Goal: Information Seeking & Learning: Learn about a topic

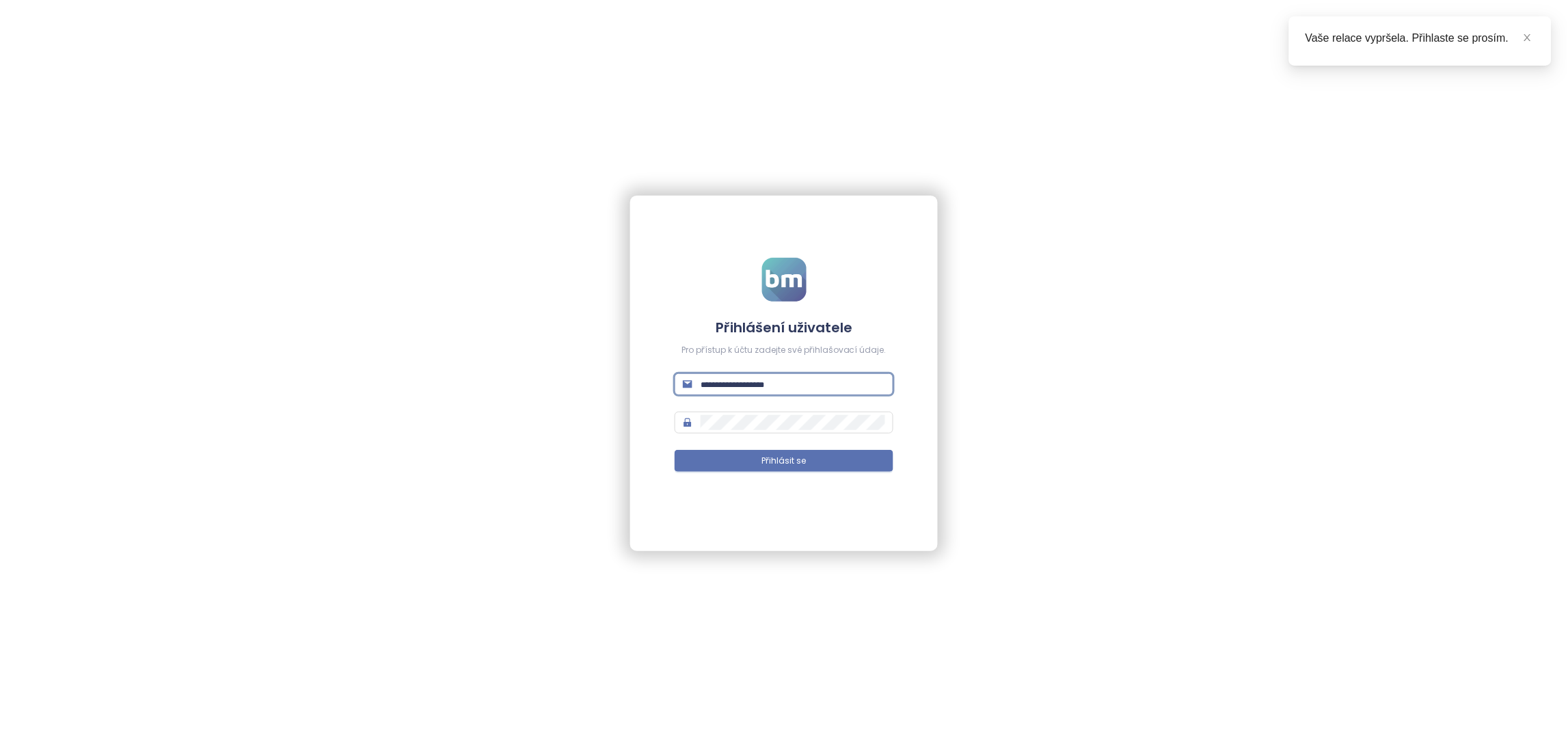
click at [745, 379] on input "text" at bounding box center [793, 384] width 184 height 15
paste input "**********"
type input "**********"
click at [730, 457] on button "Přihlásit se" at bounding box center [784, 460] width 219 height 22
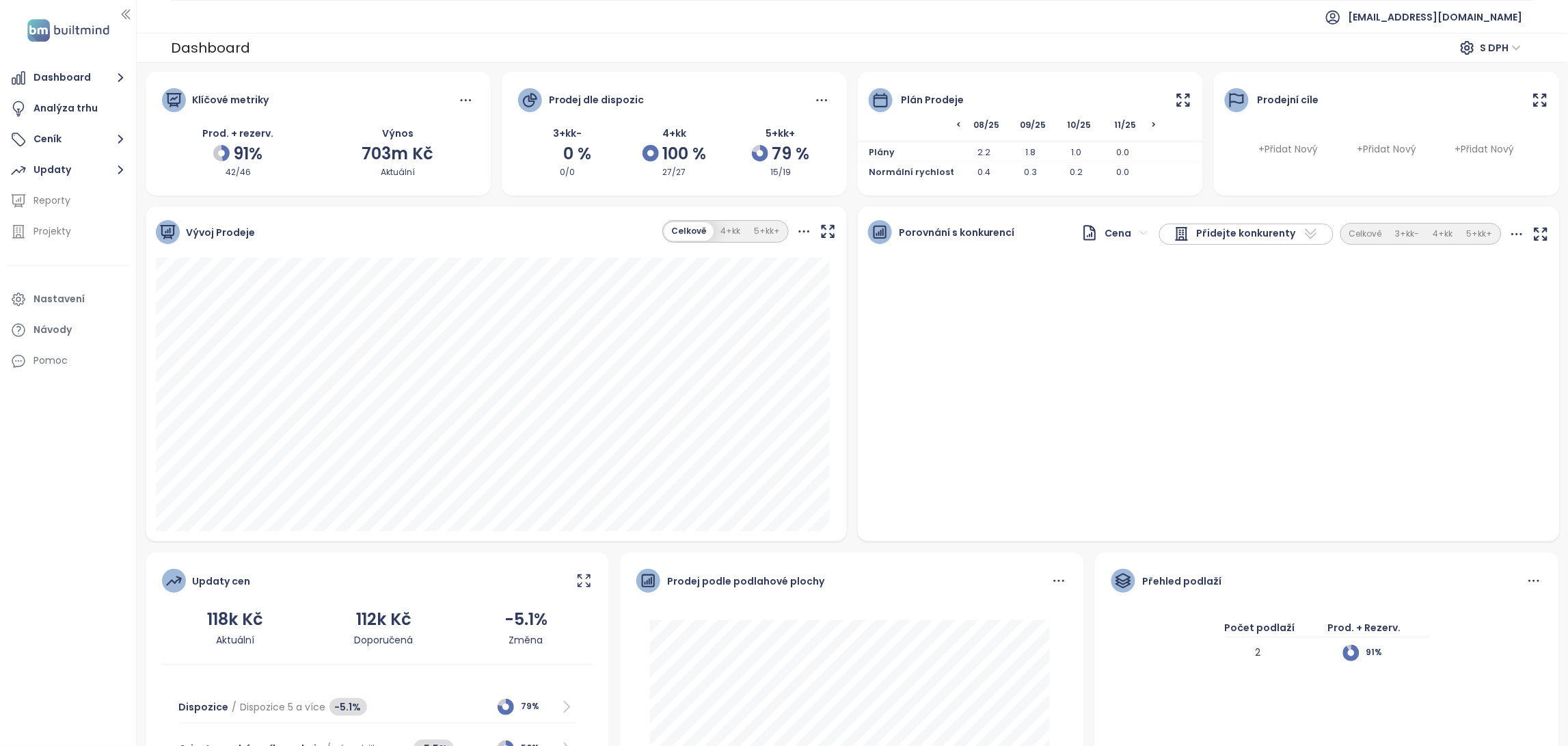
drag, startPoint x: 1168, startPoint y: 101, endPoint x: 1290, endPoint y: 167, distance: 138.7
click at [1328, 153] on div "Klíčové metriky Prod. + rezerv. 91% 42/46 Výnos 703m Kč Aktuální Prodej dle dis…" at bounding box center [852, 469] width 1425 height 796
click at [1178, 96] on icon at bounding box center [1184, 100] width 12 height 12
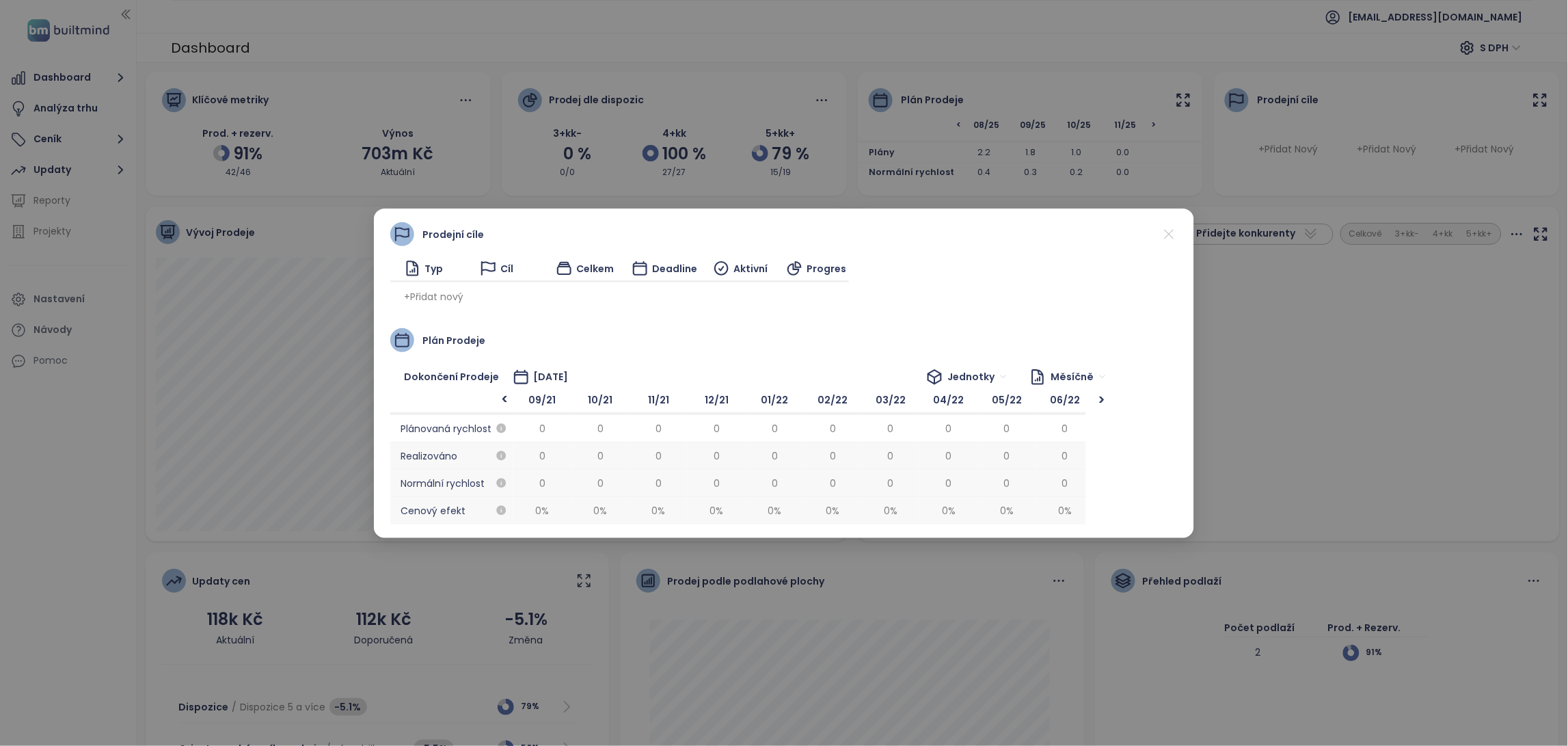
scroll to position [0, 2555]
click at [1168, 231] on icon at bounding box center [1169, 234] width 17 height 17
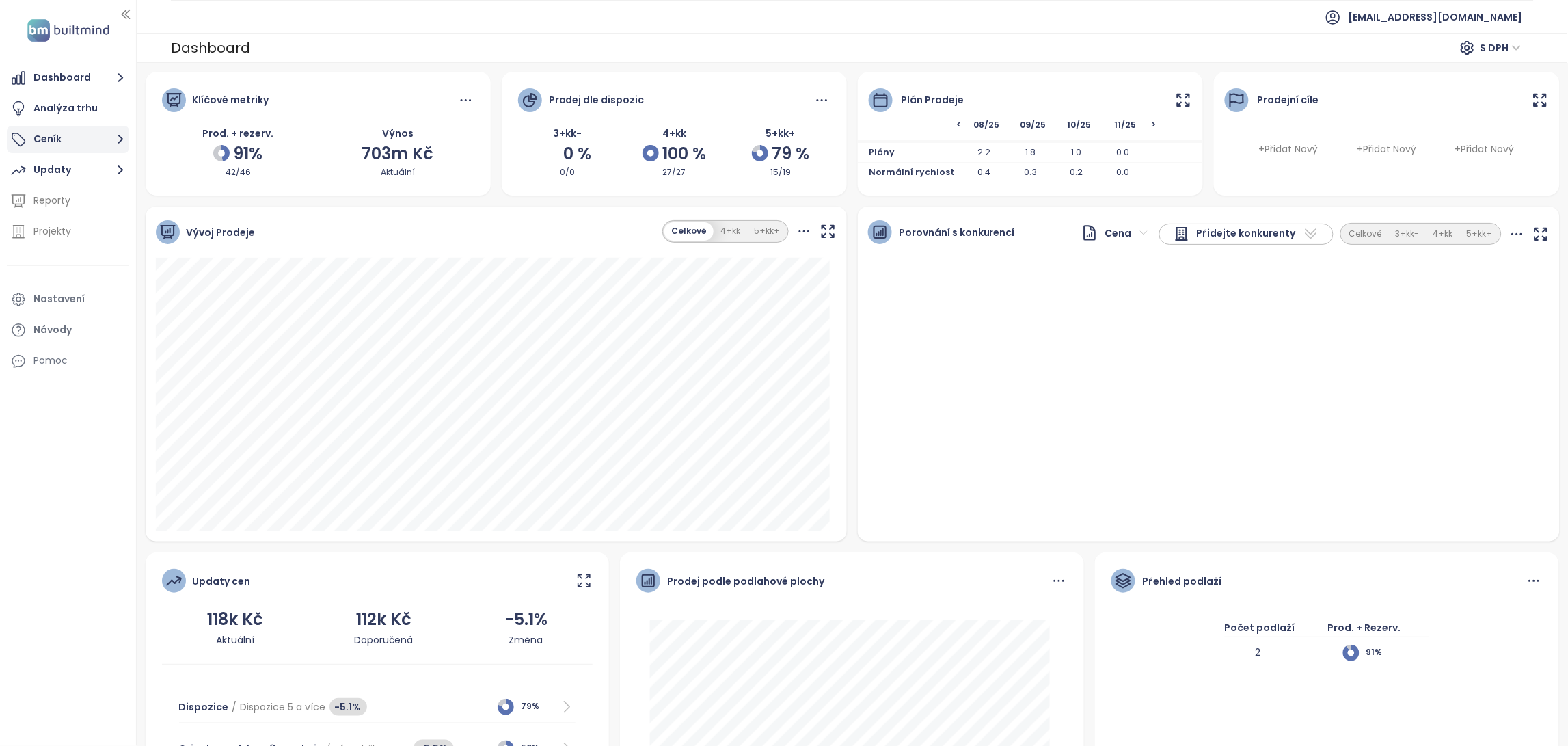
click at [119, 145] on icon "button" at bounding box center [120, 139] width 17 height 17
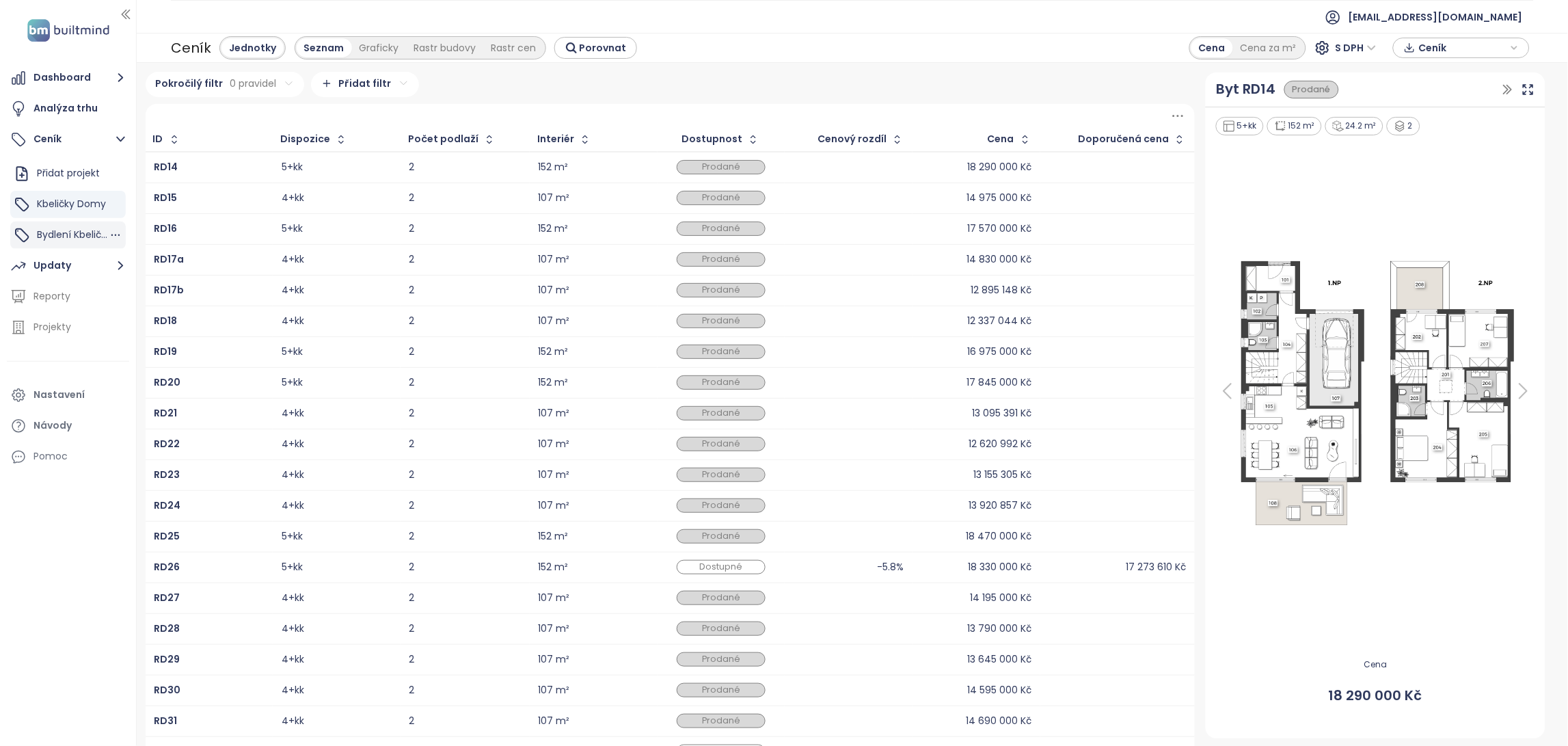
click at [78, 225] on div "Bydlení Kbeličky" at bounding box center [67, 235] width 115 height 27
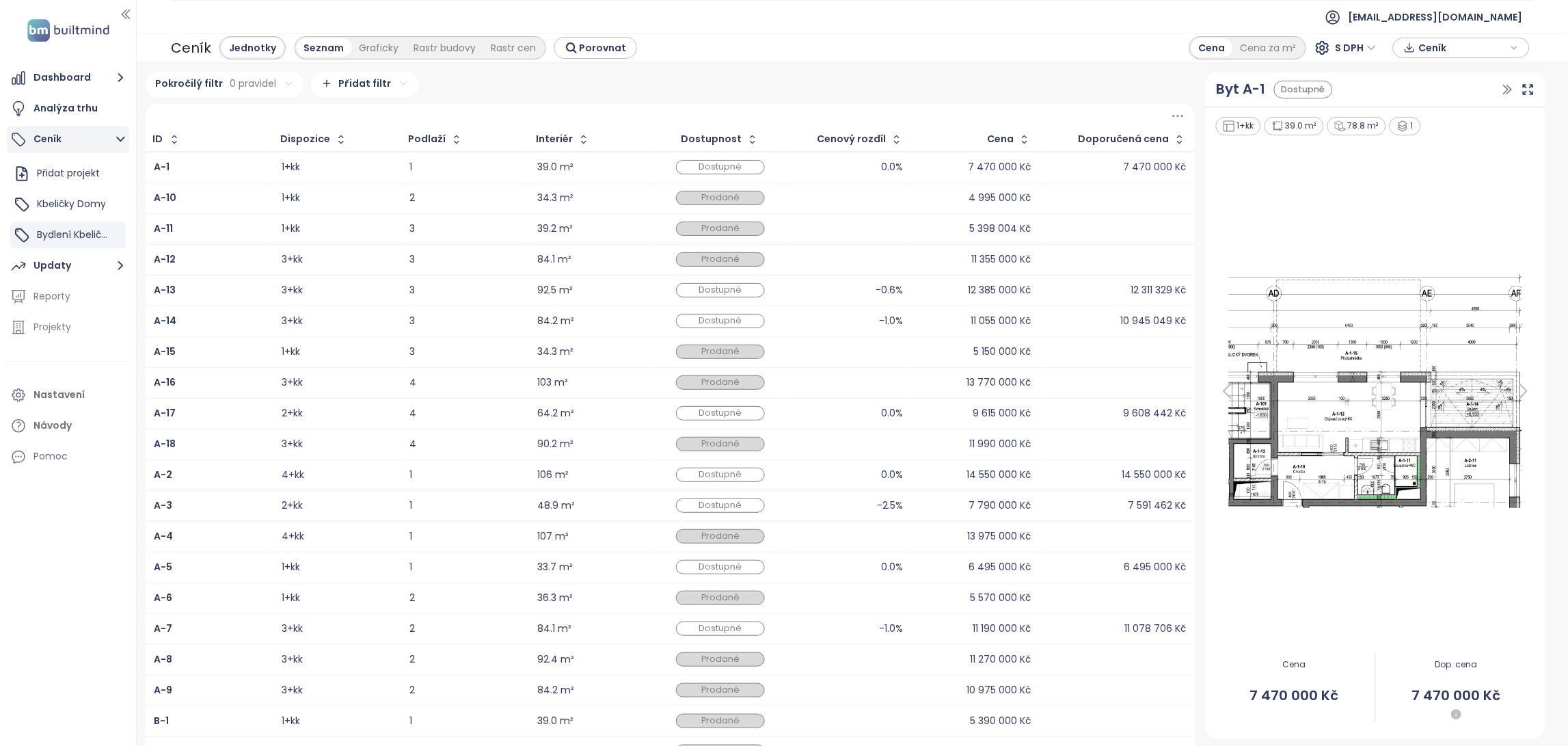
click at [125, 141] on icon "button" at bounding box center [120, 139] width 17 height 17
click at [98, 71] on button "Dashboard" at bounding box center [67, 77] width 123 height 27
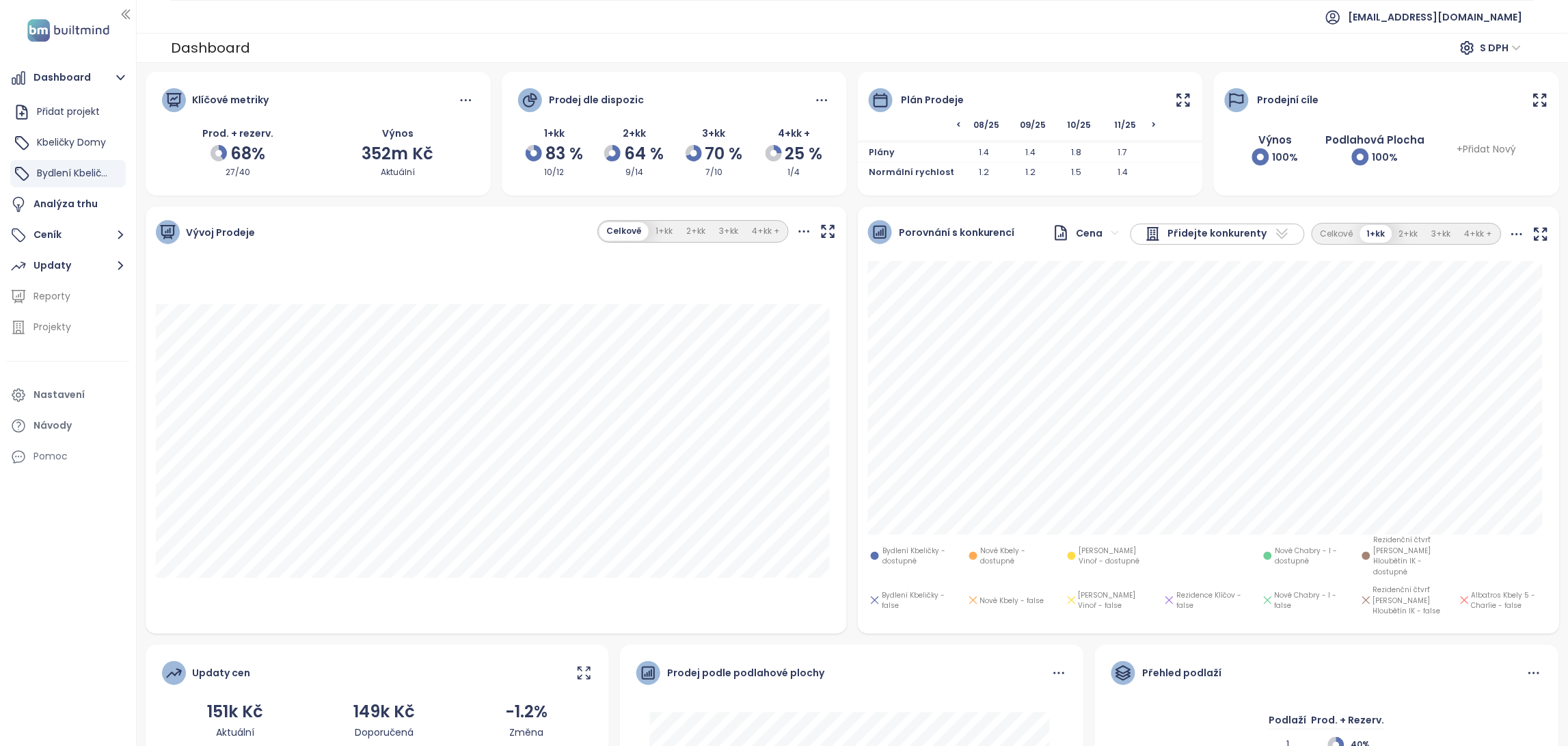
click at [1178, 95] on icon at bounding box center [1184, 100] width 12 height 12
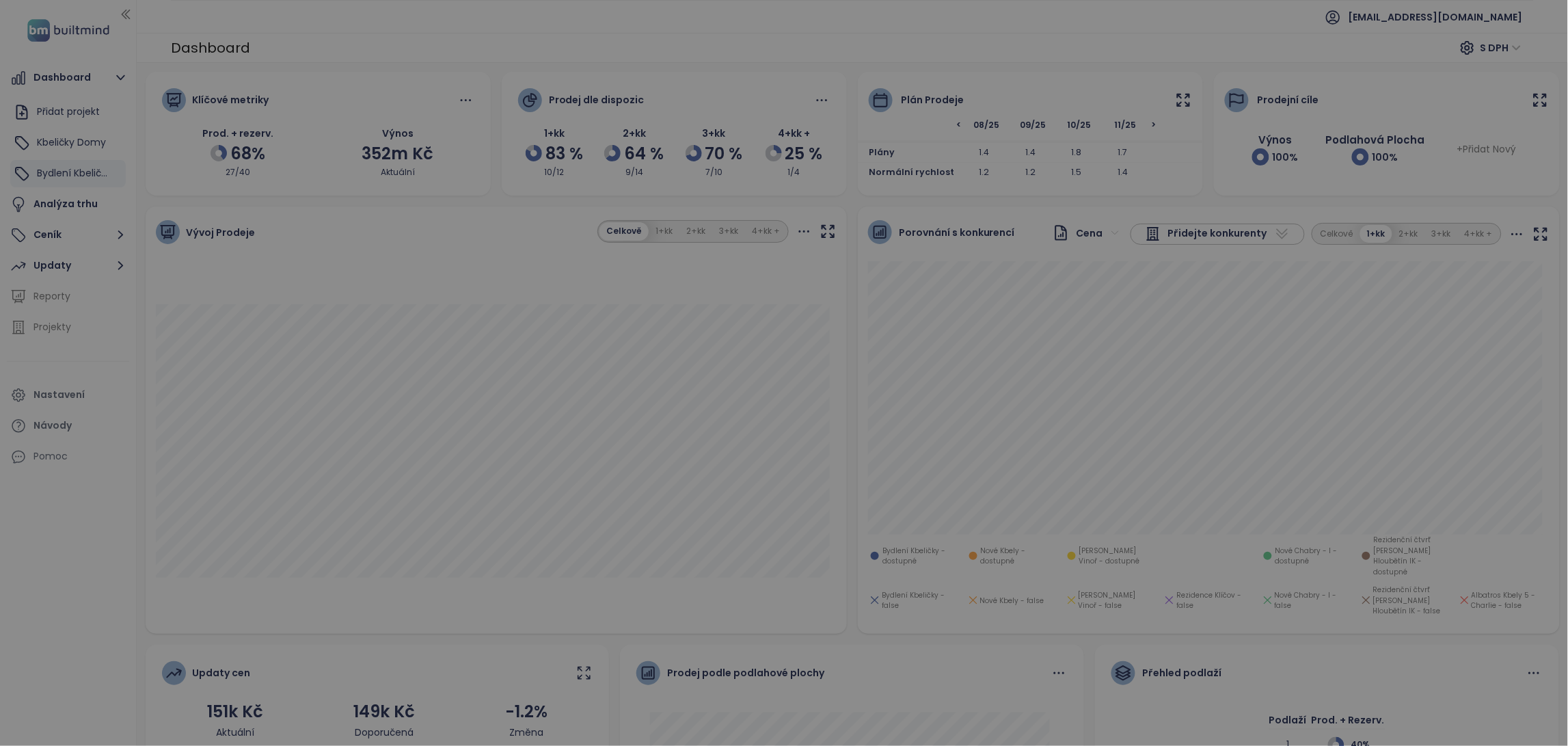
scroll to position [0, 696]
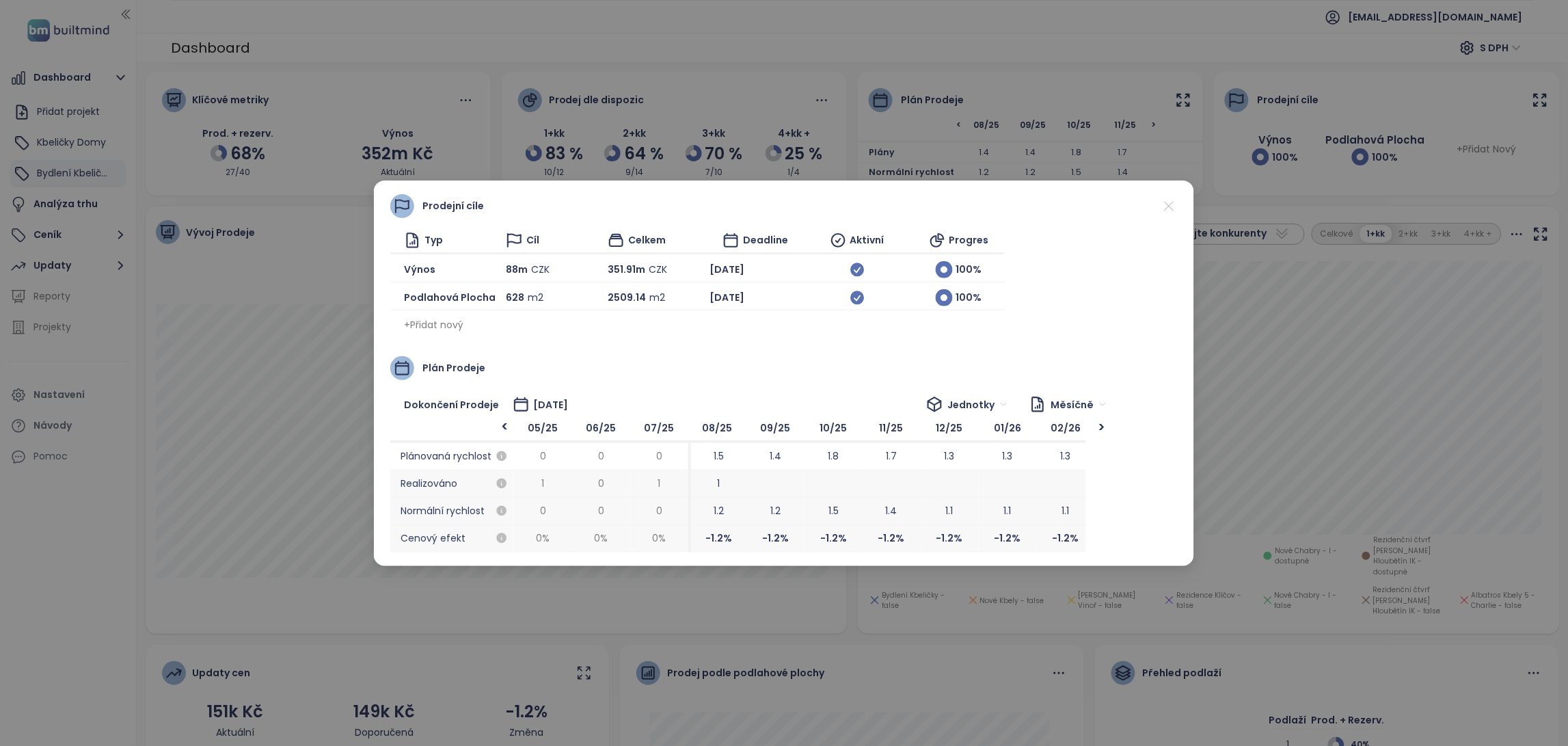
click at [1171, 198] on icon at bounding box center [1169, 206] width 17 height 17
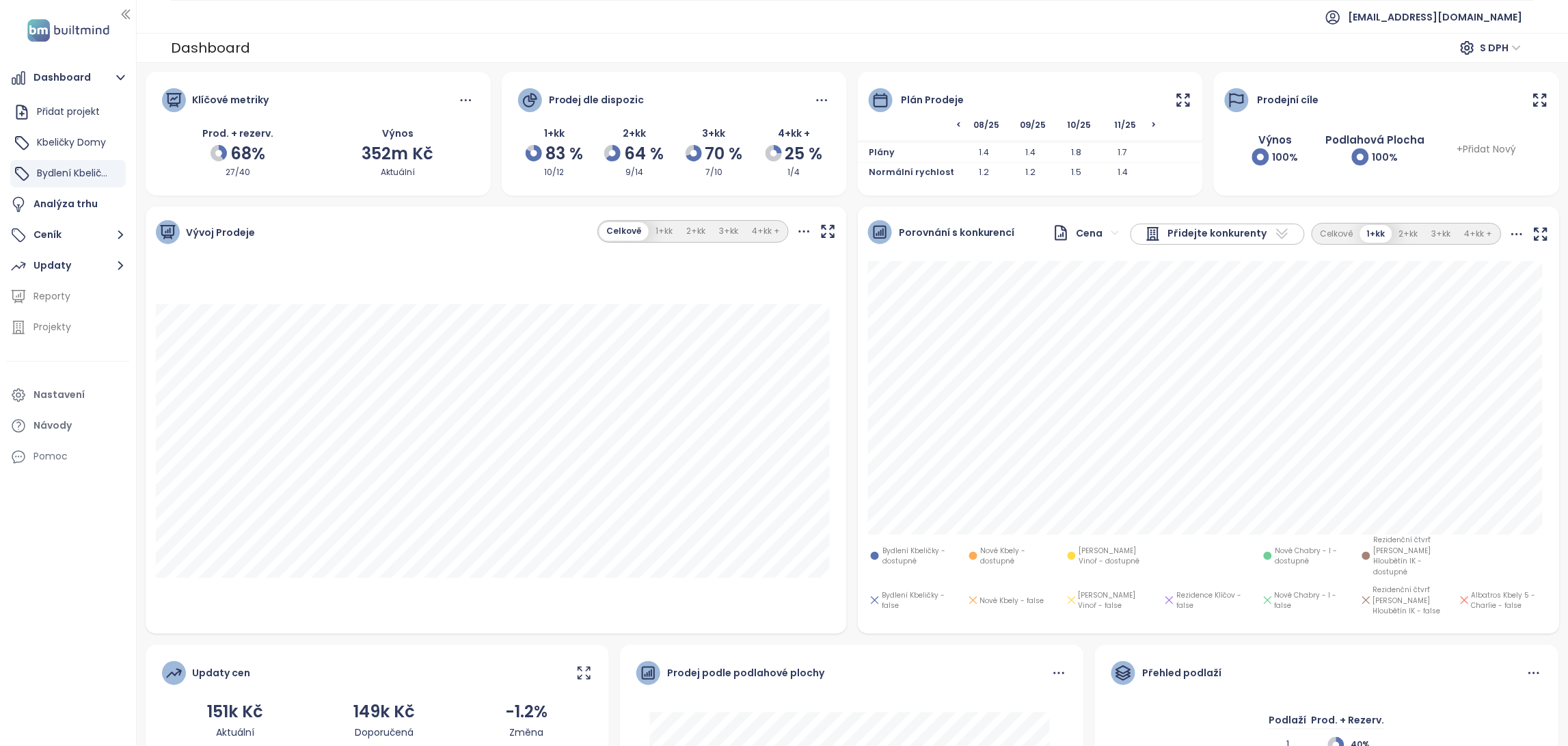
click at [835, 479] on div "[DATE] Plán: 99%" at bounding box center [496, 445] width 702 height 284
click at [128, 264] on icon "button" at bounding box center [120, 265] width 17 height 17
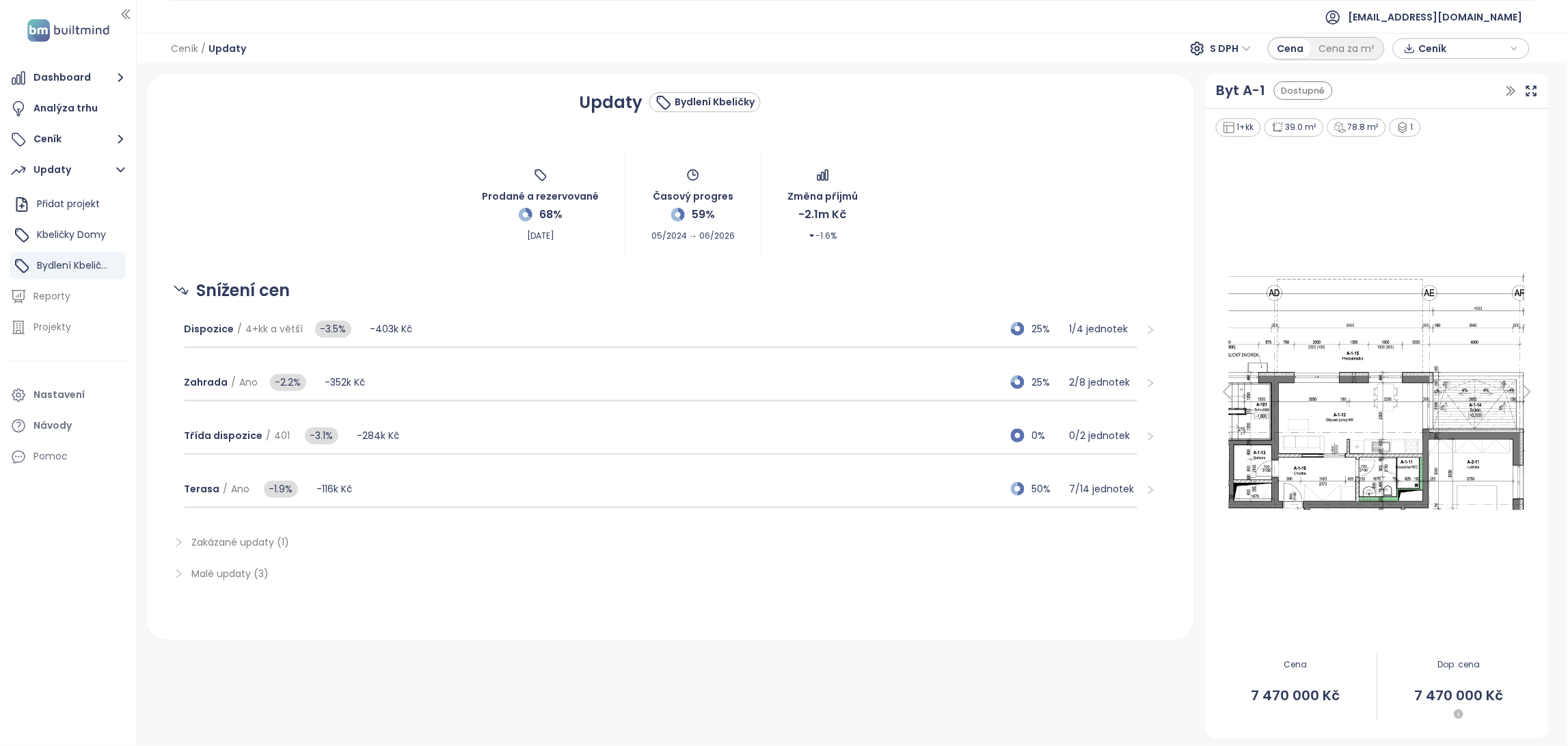
click at [183, 570] on icon "right" at bounding box center [179, 574] width 10 height 10
click at [56, 138] on button "Ceník" at bounding box center [67, 139] width 123 height 27
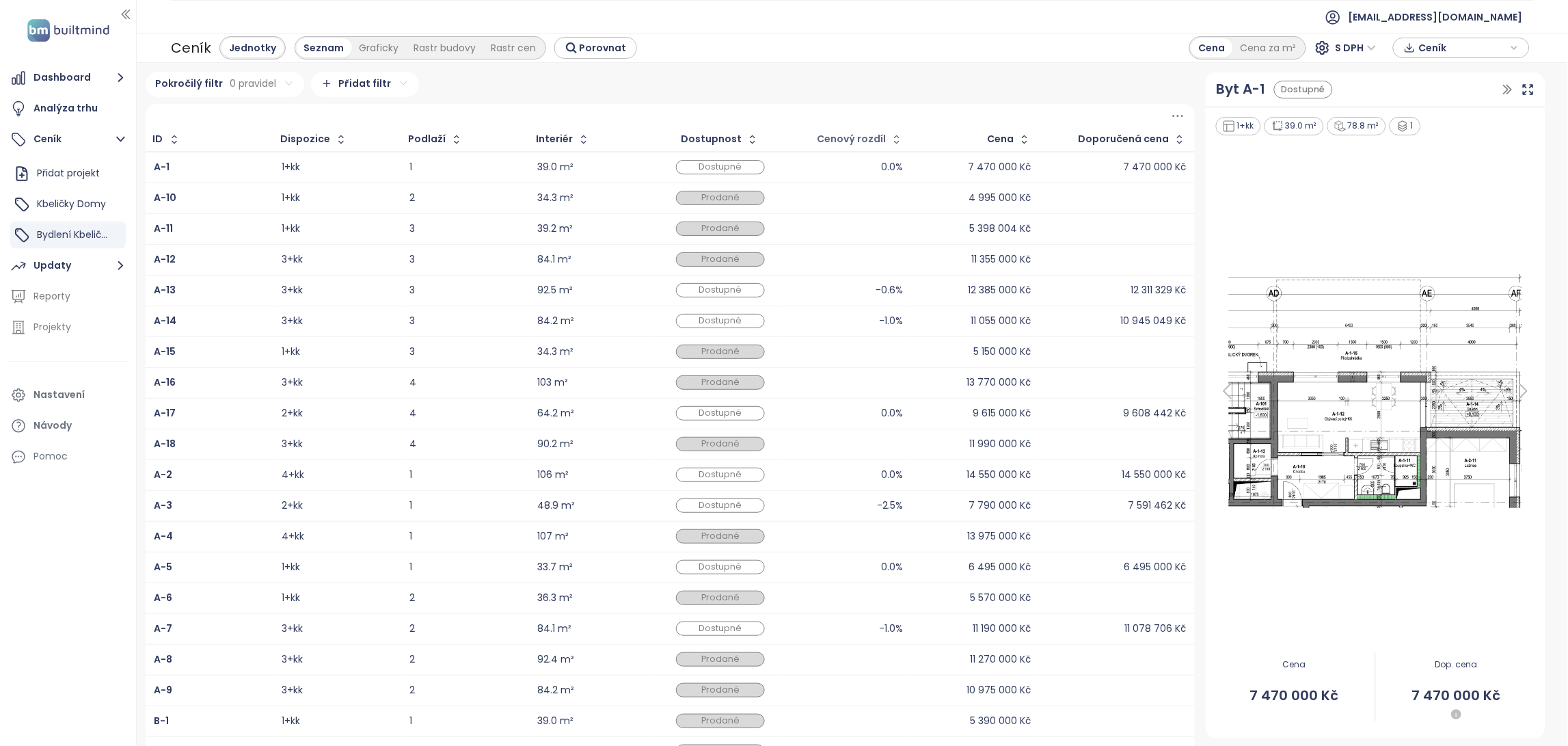
click at [875, 139] on div "Cenový rozdíl" at bounding box center [851, 139] width 69 height 9
click at [891, 139] on icon "button" at bounding box center [896, 139] width 14 height 14
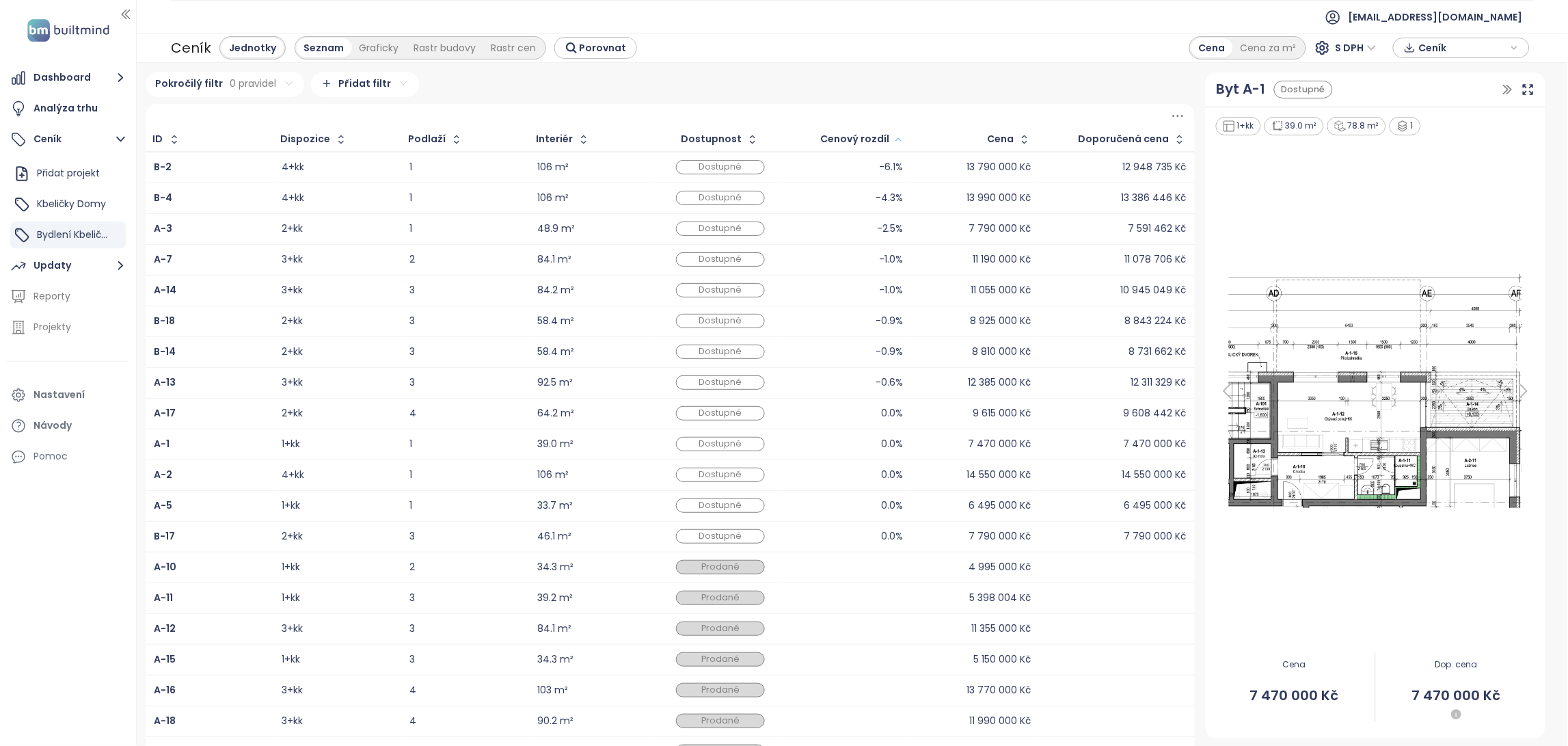
click at [893, 139] on icon "button" at bounding box center [898, 139] width 10 height 16
click at [70, 77] on button "Dashboard" at bounding box center [67, 77] width 123 height 27
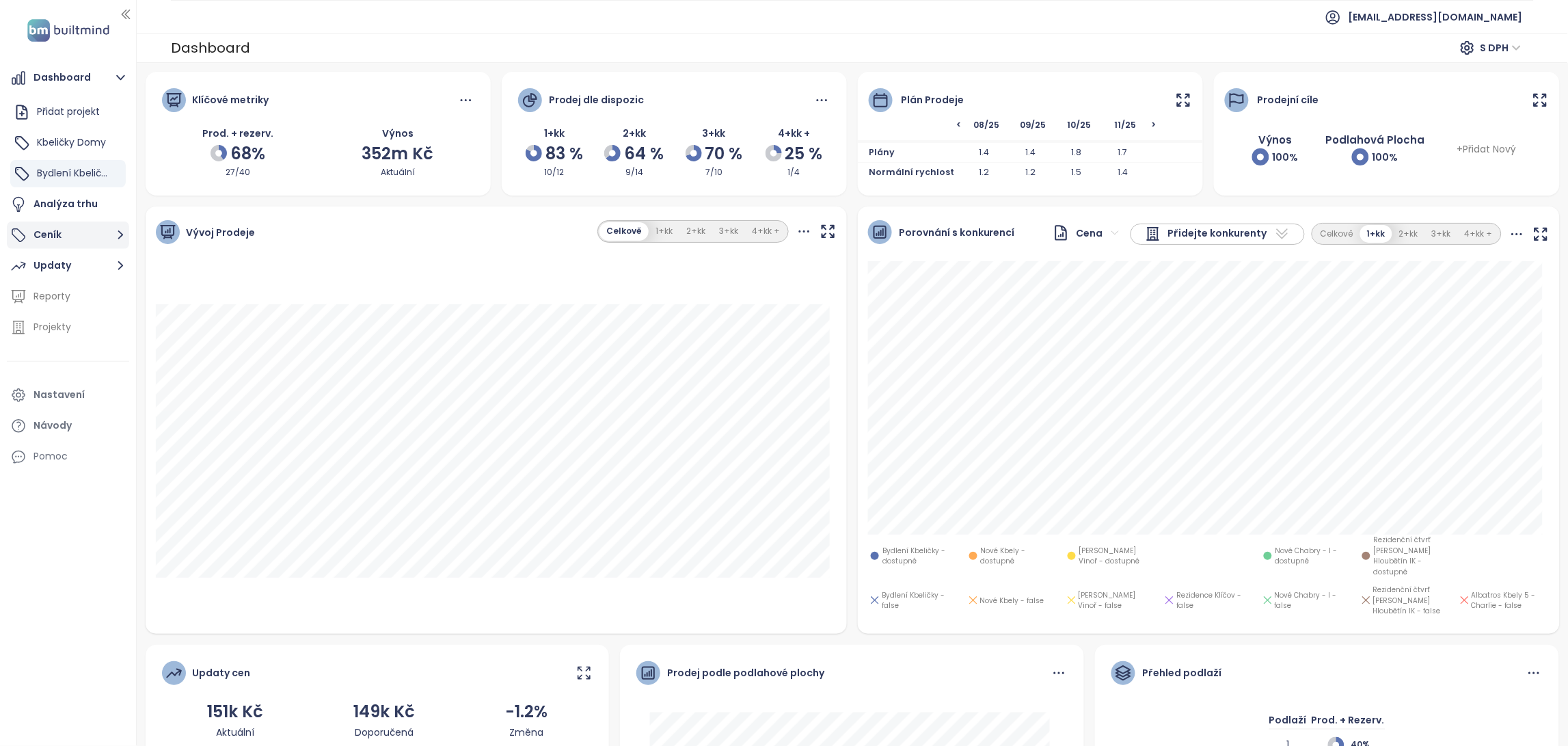
click at [86, 248] on button "Ceník" at bounding box center [67, 235] width 123 height 27
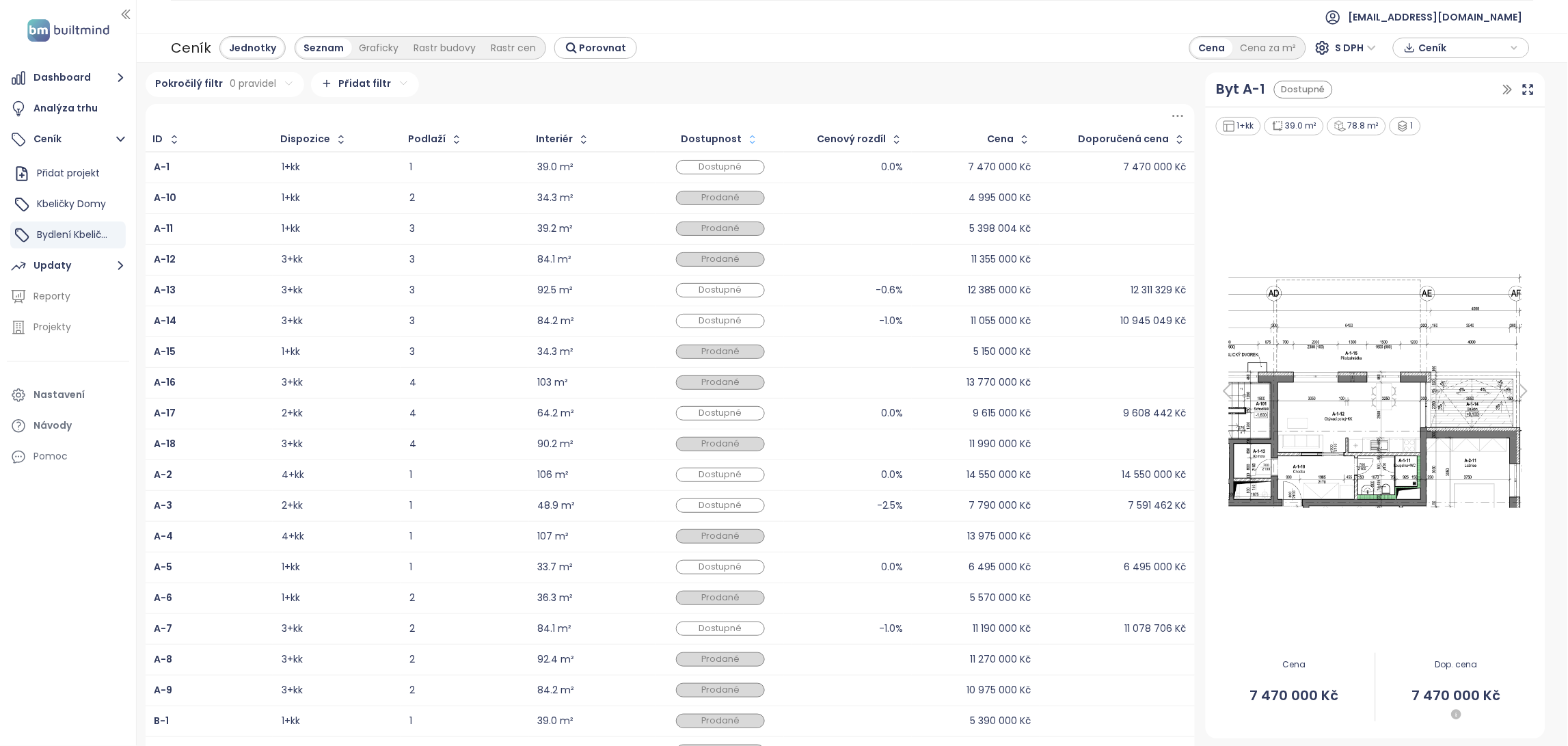
click at [750, 138] on icon "button" at bounding box center [752, 139] width 14 height 14
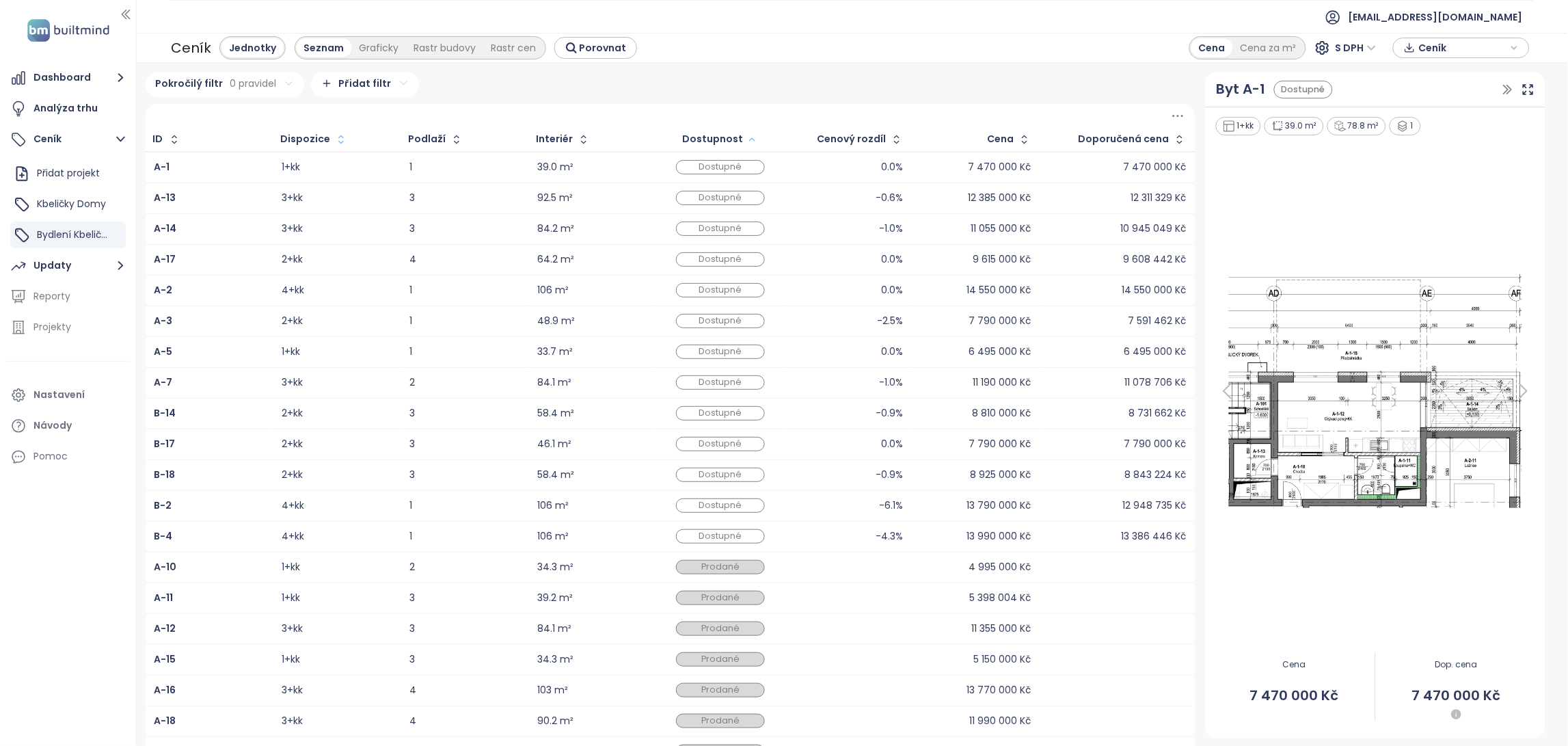
click at [340, 139] on icon "button" at bounding box center [341, 139] width 14 height 14
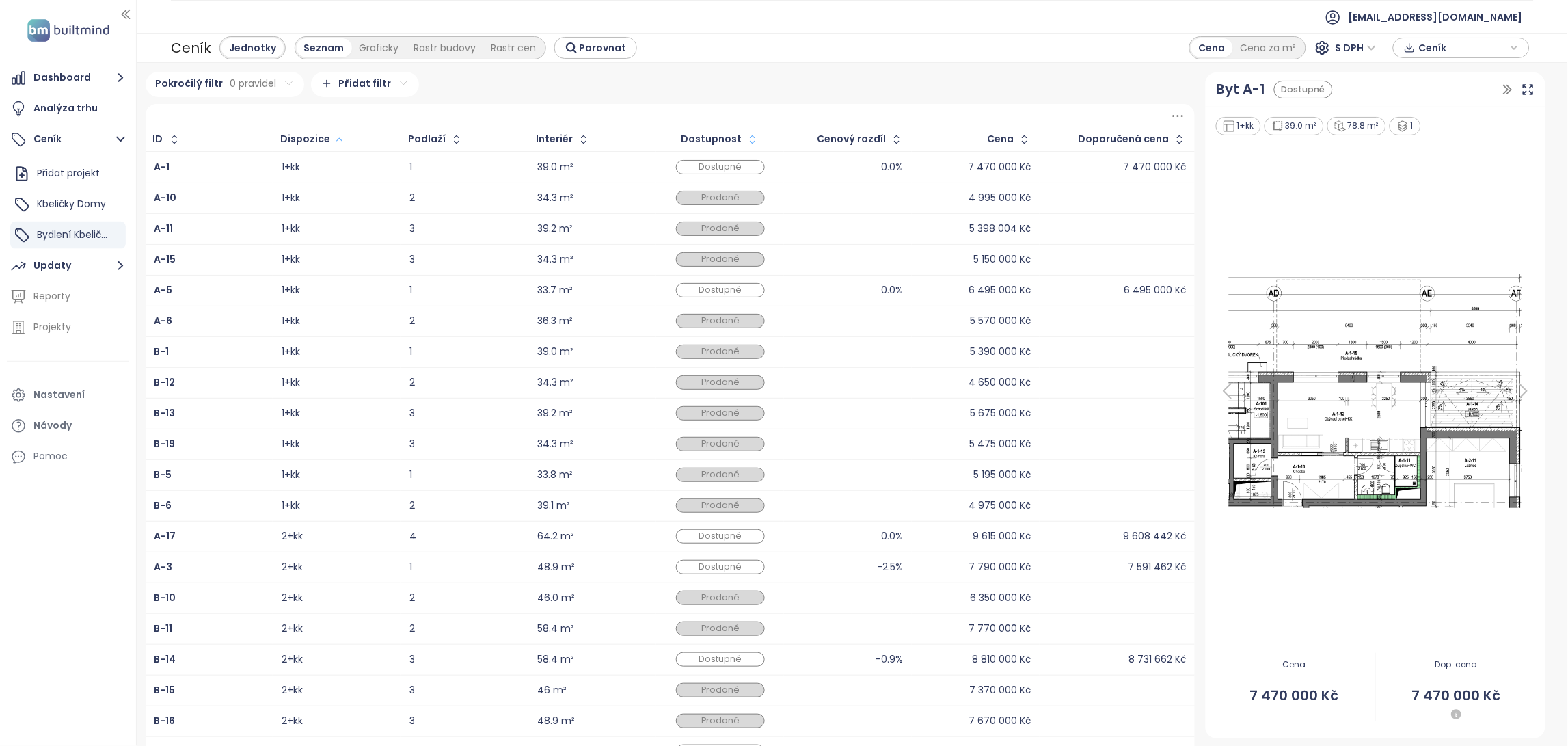
click at [340, 139] on icon "button" at bounding box center [339, 139] width 10 height 16
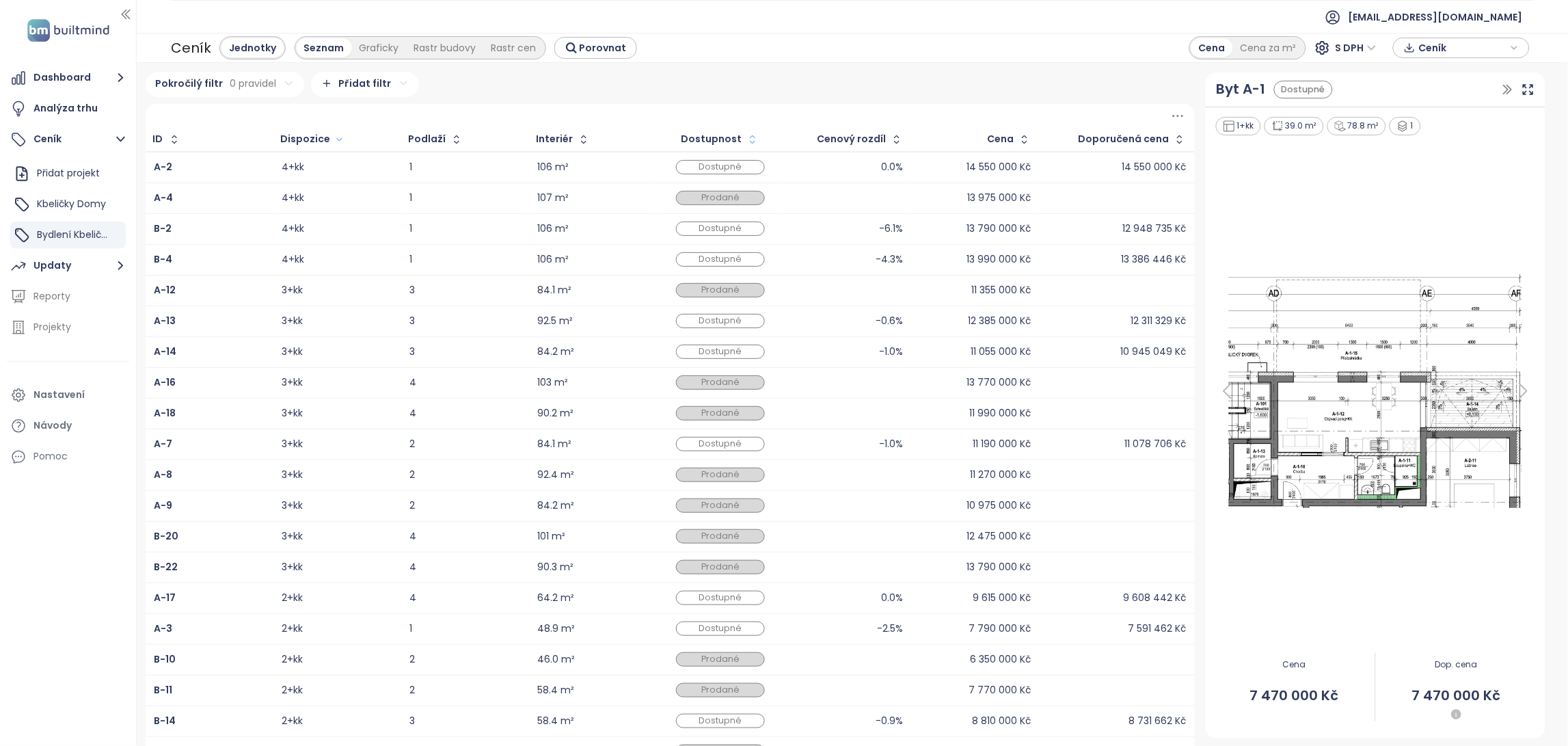
click at [746, 134] on icon "button" at bounding box center [752, 139] width 14 height 14
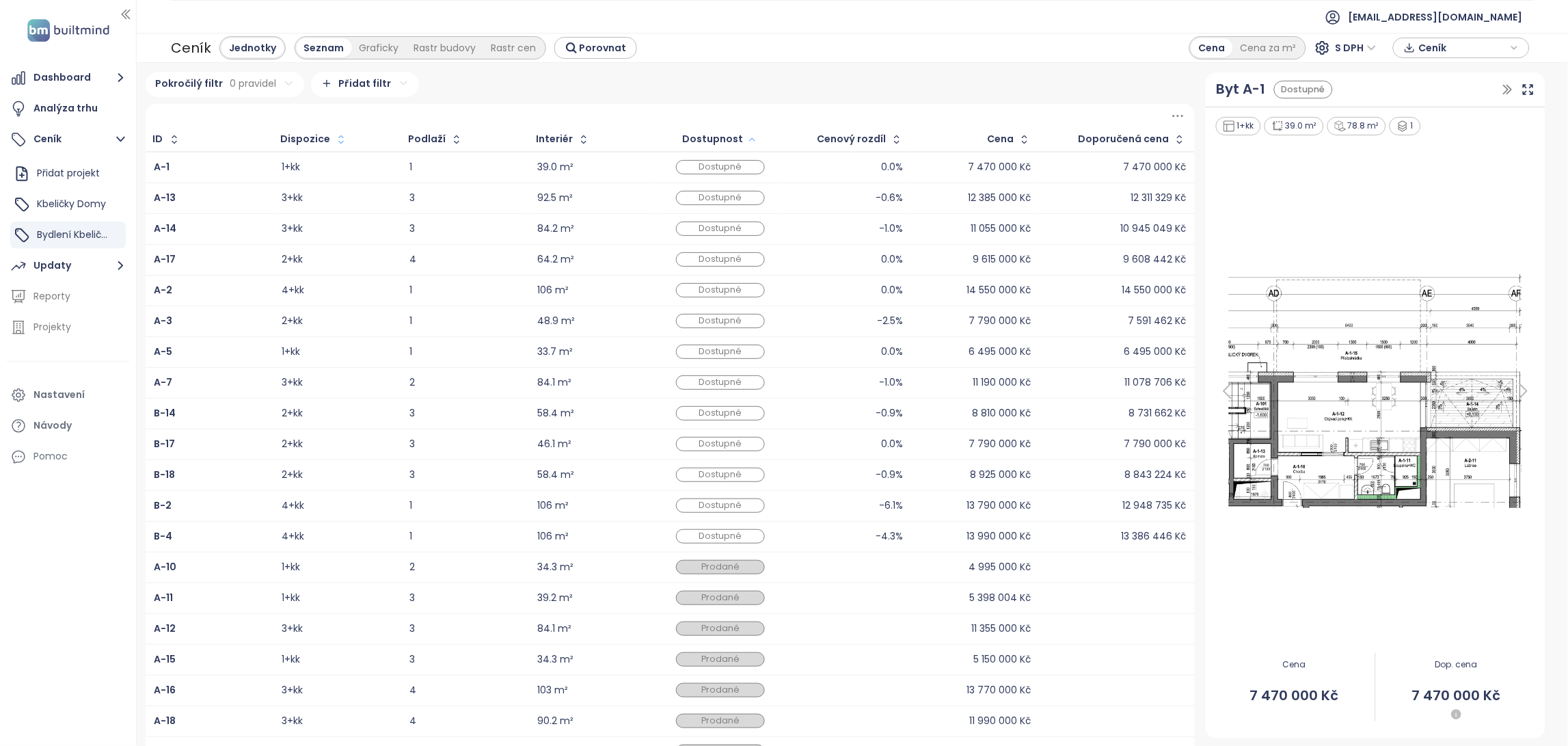
click at [334, 145] on icon "button" at bounding box center [341, 139] width 14 height 14
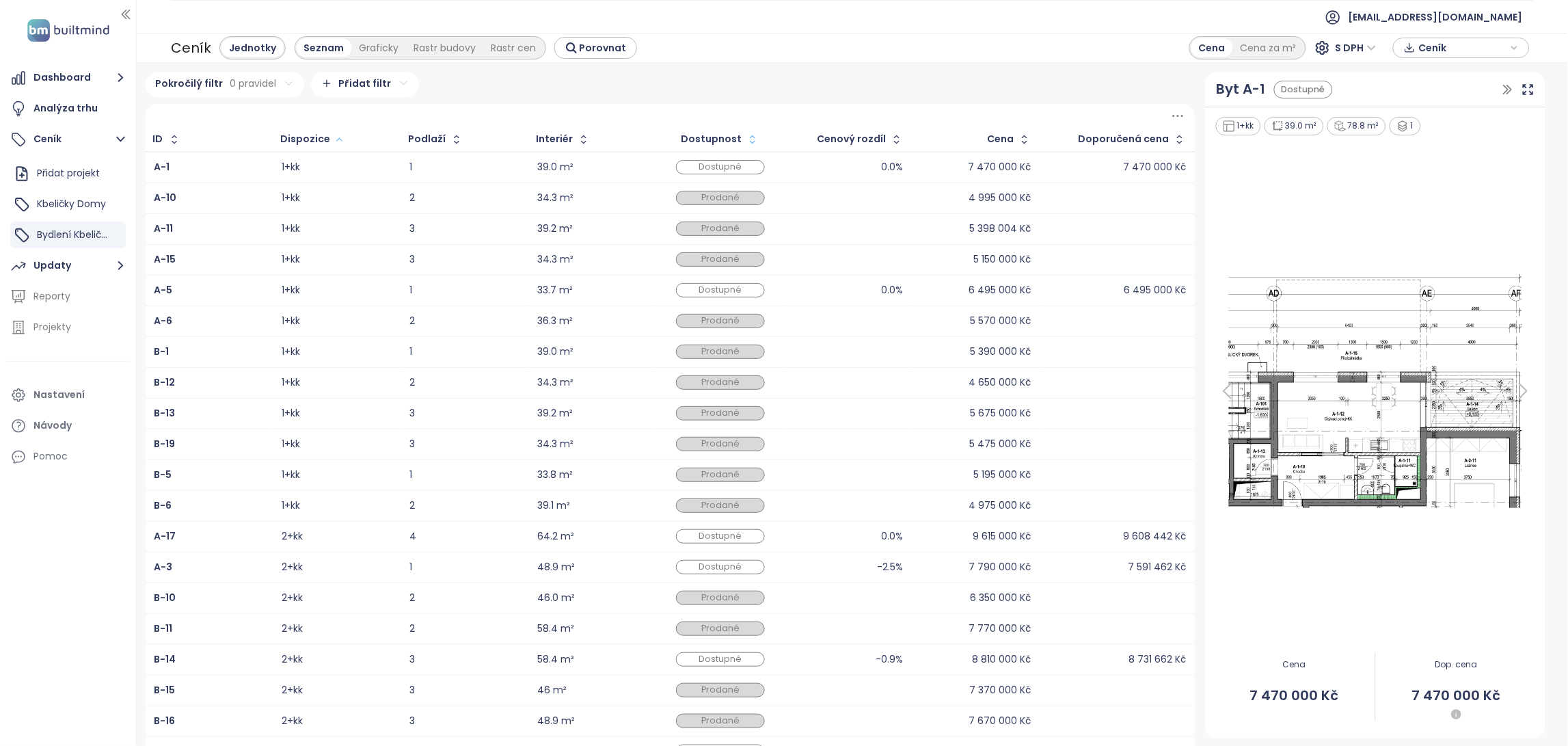
scroll to position [65, 0]
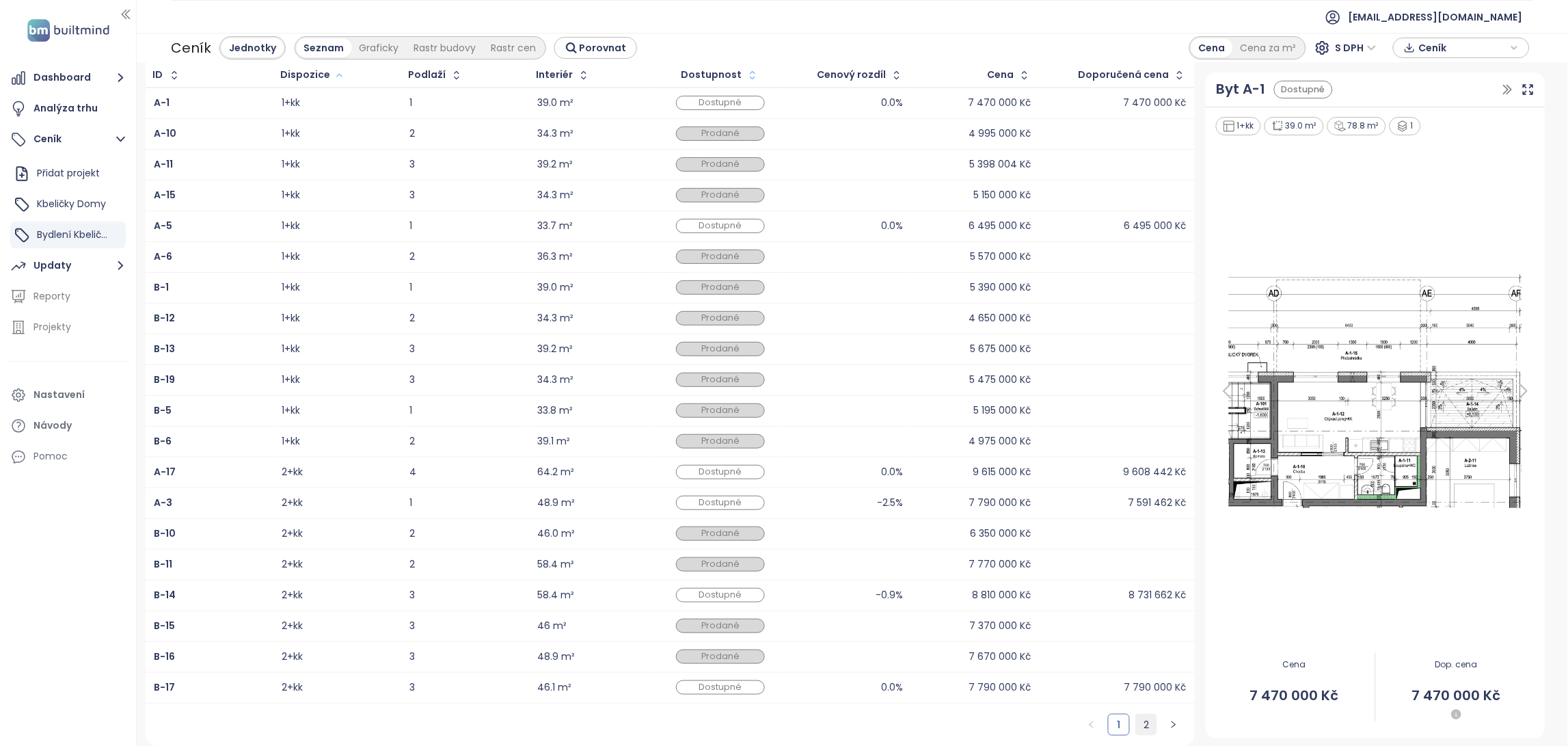
click at [1136, 721] on link "2" at bounding box center [1146, 725] width 21 height 21
